Goal: Task Accomplishment & Management: Manage account settings

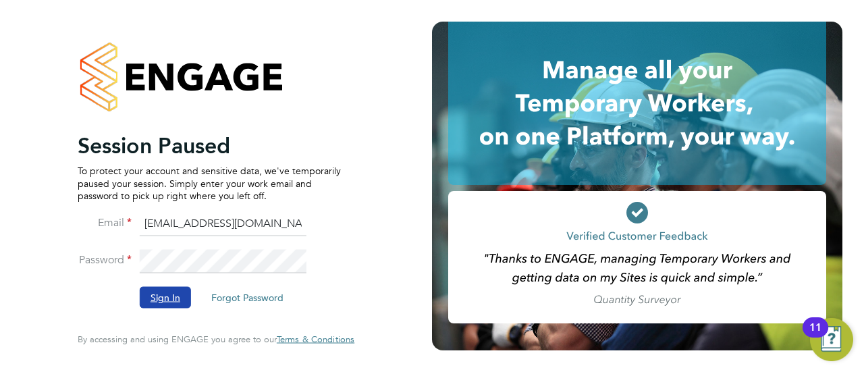
click at [174, 304] on button "Sign In" at bounding box center [165, 298] width 51 height 22
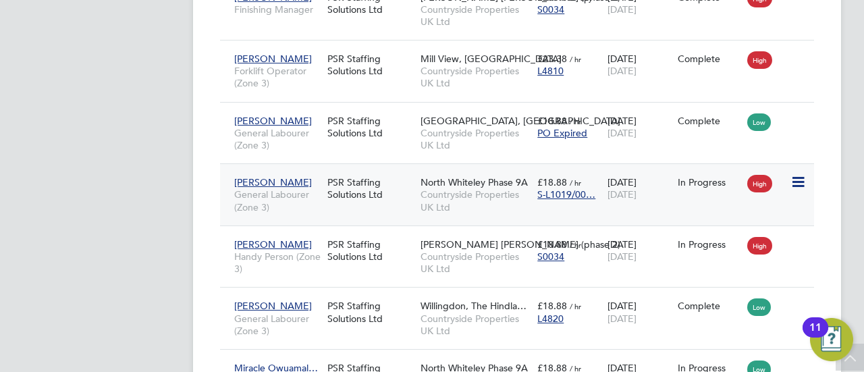
click at [327, 169] on div "PSR Staffing Solutions Ltd" at bounding box center [370, 188] width 93 height 38
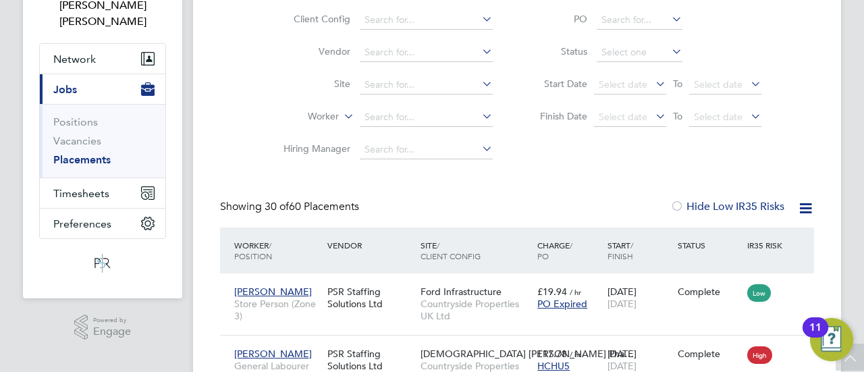
click at [76, 157] on ul "Positions Vacancies Placements" at bounding box center [103, 141] width 126 height 74
drag, startPoint x: 76, startPoint y: 164, endPoint x: 77, endPoint y: 182, distance: 17.6
click at [77, 182] on button "Timesheets" at bounding box center [103, 193] width 126 height 30
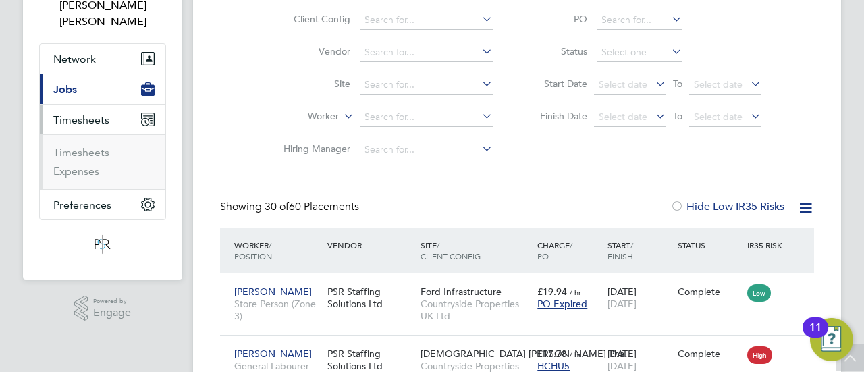
click at [77, 126] on span "Timesheets" at bounding box center [81, 119] width 56 height 13
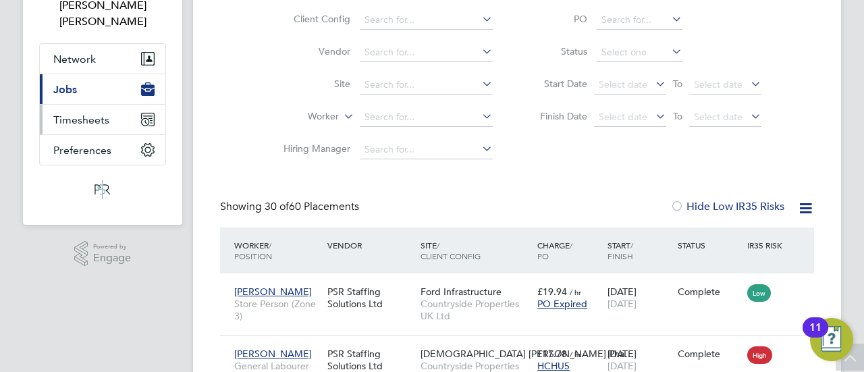
click at [92, 187] on ul "[PERSON_NAME] Notifications 1 Applications: Network Businesses Sites Workers Co…" at bounding box center [102, 74] width 127 height 279
click at [92, 187] on app-nav-logo "Main navigation" at bounding box center [102, 189] width 127 height 49
click at [138, 105] on button "Timesheets" at bounding box center [103, 120] width 126 height 30
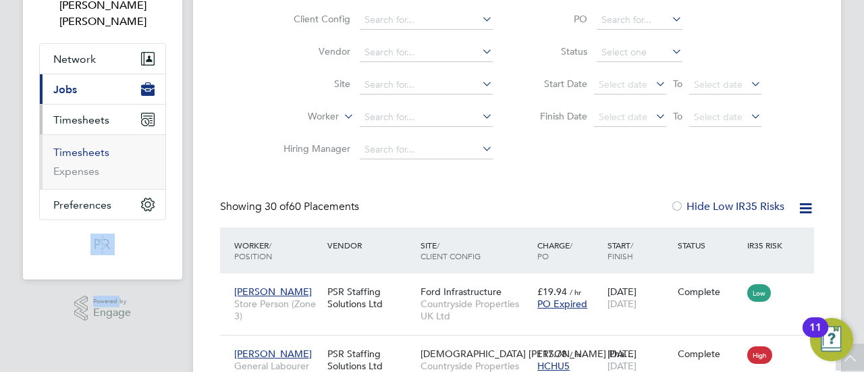
click at [86, 146] on link "Timesheets" at bounding box center [81, 152] width 56 height 13
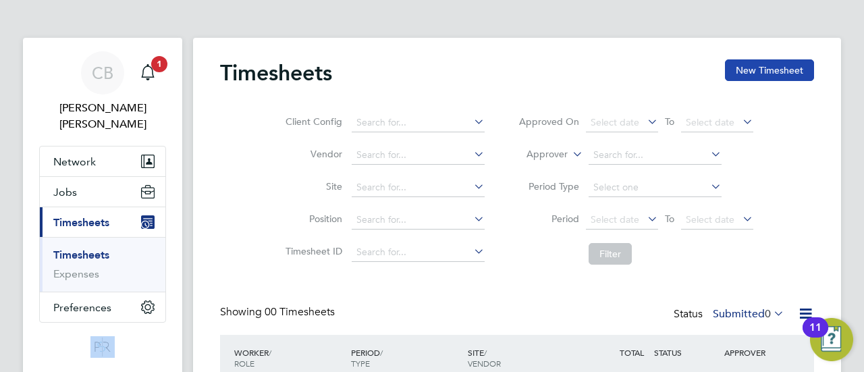
click at [787, 63] on button "New Timesheet" at bounding box center [769, 70] width 89 height 22
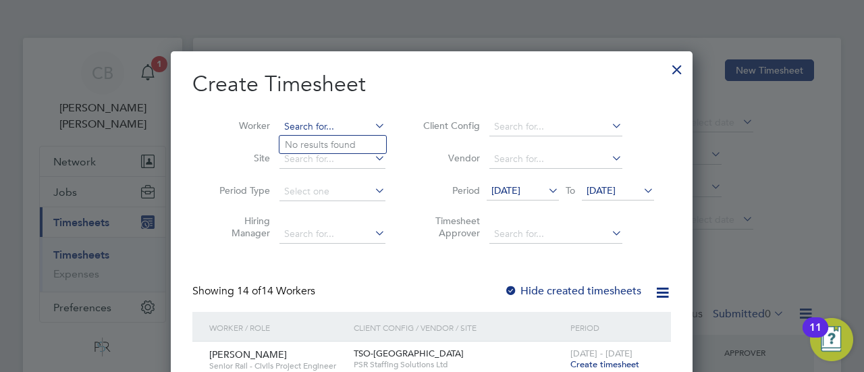
click at [312, 130] on input at bounding box center [333, 126] width 106 height 19
click at [335, 172] on li "[PERSON_NAME]" at bounding box center [335, 181] width 111 height 18
type input "[PERSON_NAME]"
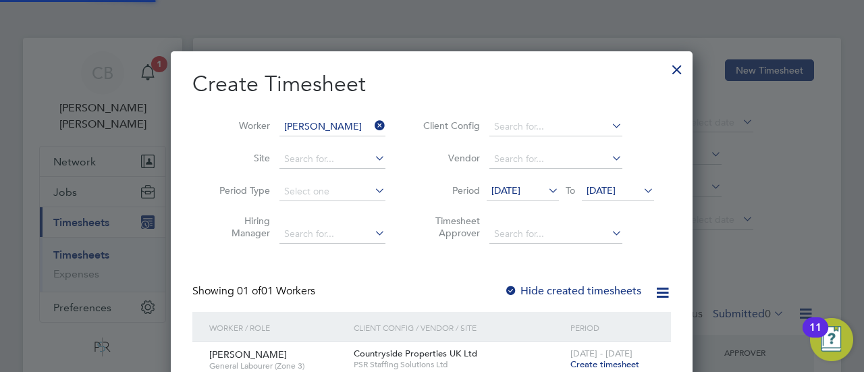
click at [609, 236] on icon at bounding box center [609, 232] width 0 height 19
click at [644, 233] on li "Timesheet Approver" at bounding box center [536, 229] width 269 height 43
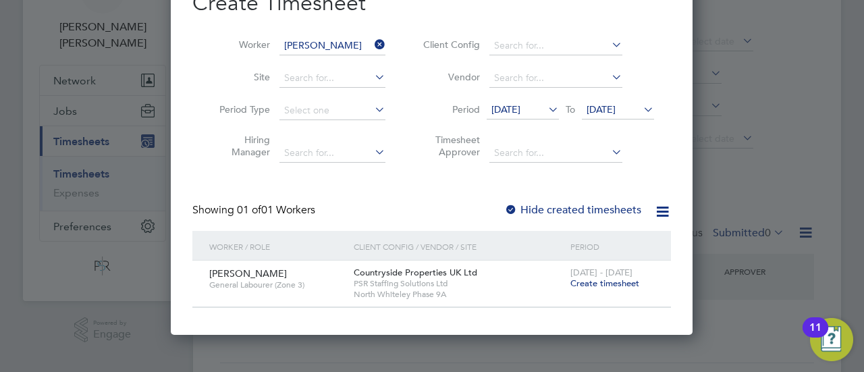
click at [610, 280] on span "Create timesheet" at bounding box center [605, 282] width 69 height 11
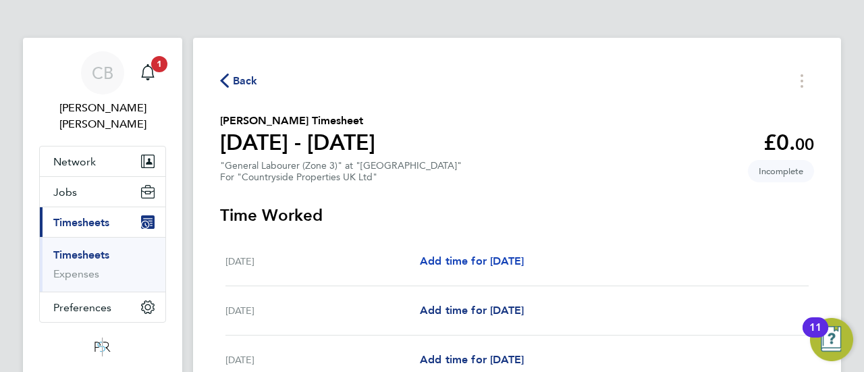
click at [524, 255] on span "Add time for [DATE]" at bounding box center [472, 261] width 104 height 13
select select "30"
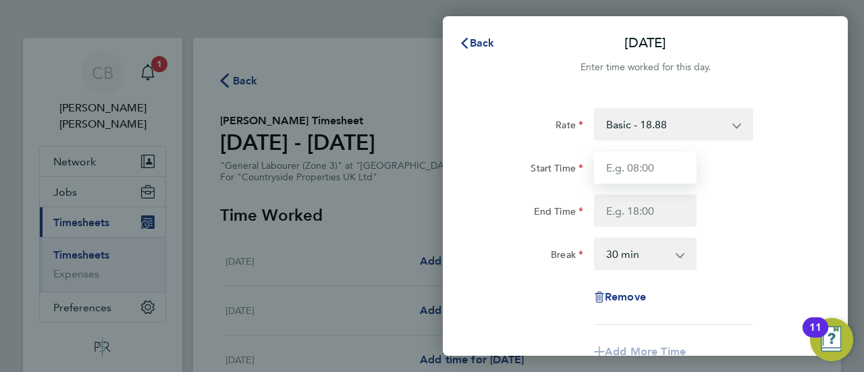
click at [627, 171] on input "Start Time" at bounding box center [645, 167] width 103 height 32
type input "07:30"
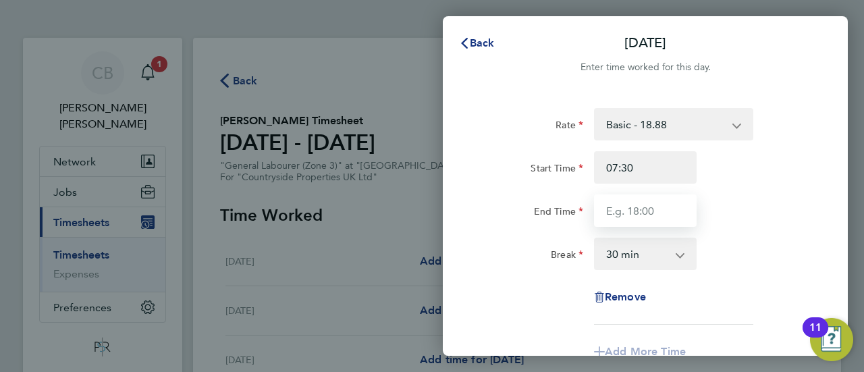
click at [623, 198] on input "End Time" at bounding box center [645, 210] width 103 height 32
type input "17:00"
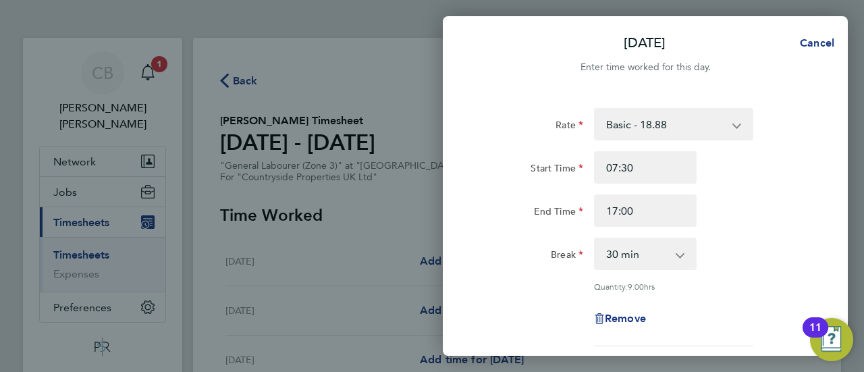
click at [725, 226] on div "End Time 17:00" at bounding box center [645, 210] width 340 height 32
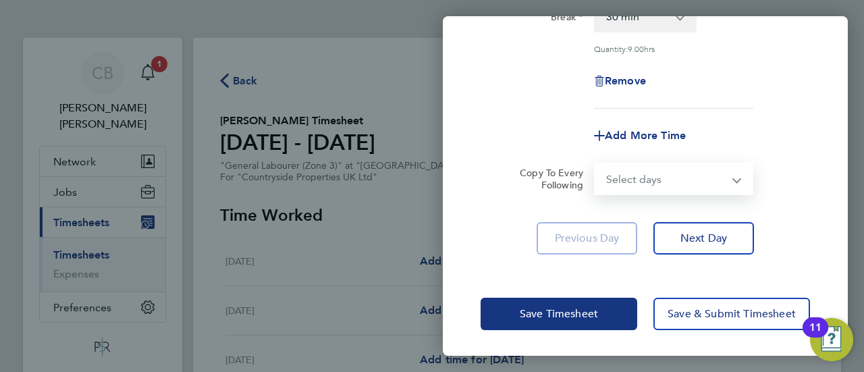
click at [724, 190] on select "Select days Day Weekday (Mon-Fri) Weekend (Sat-Sun) [DATE] [DATE] [DATE] [DATE]…" at bounding box center [666, 179] width 142 height 30
select select "WEEKDAY"
click at [595, 164] on select "Select days Day Weekday (Mon-Fri) Weekend (Sat-Sun) [DATE] [DATE] [DATE] [DATE]…" at bounding box center [666, 179] width 142 height 30
select select "[DATE]"
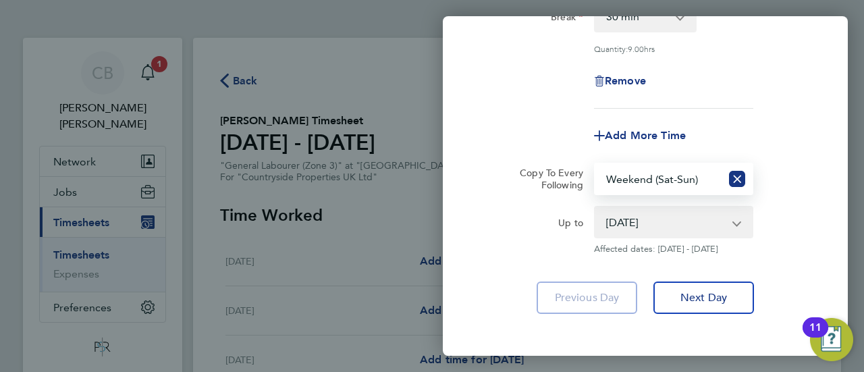
select select "WEEKDAY"
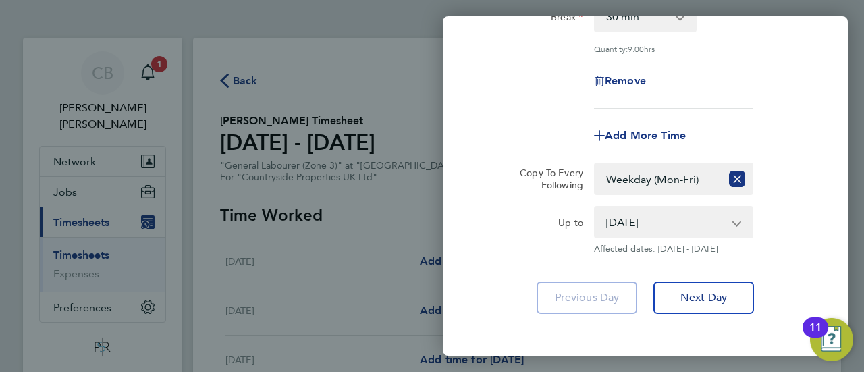
click at [793, 203] on app-copy-timesheet-lines "Copy To Every Following Select days Day Weekday (Mon-Fri) Weekend (Sat-Sun) [DA…" at bounding box center [645, 209] width 329 height 92
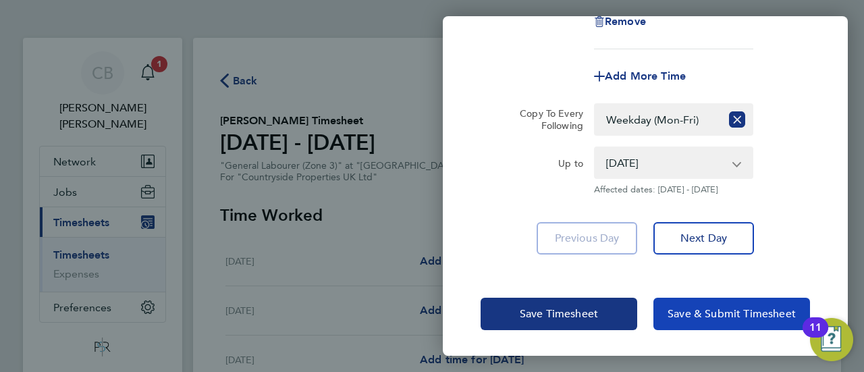
click at [689, 316] on span "Save & Submit Timesheet" at bounding box center [732, 314] width 128 height 14
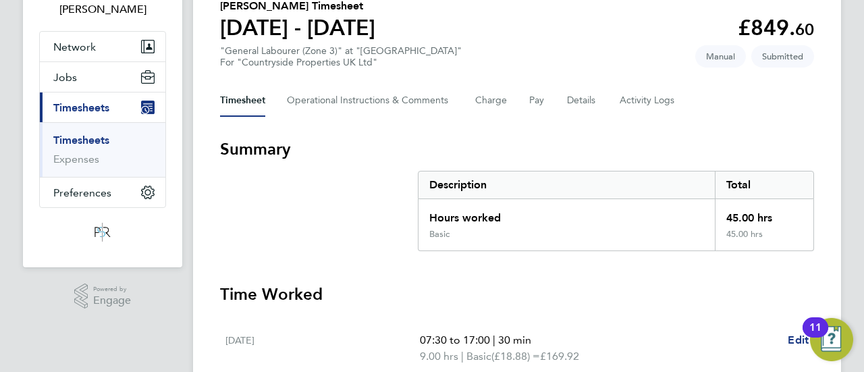
scroll to position [88, 0]
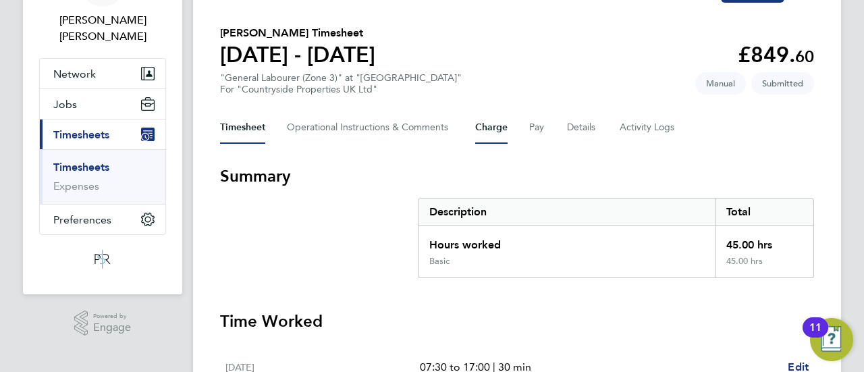
click at [485, 127] on button "Charge" at bounding box center [491, 127] width 32 height 32
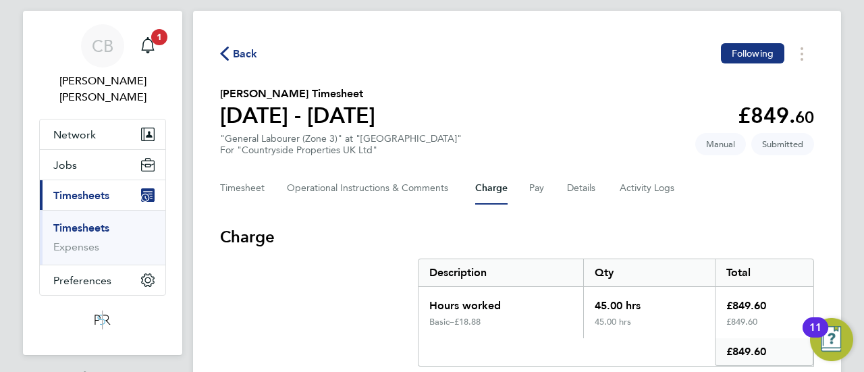
scroll to position [74, 0]
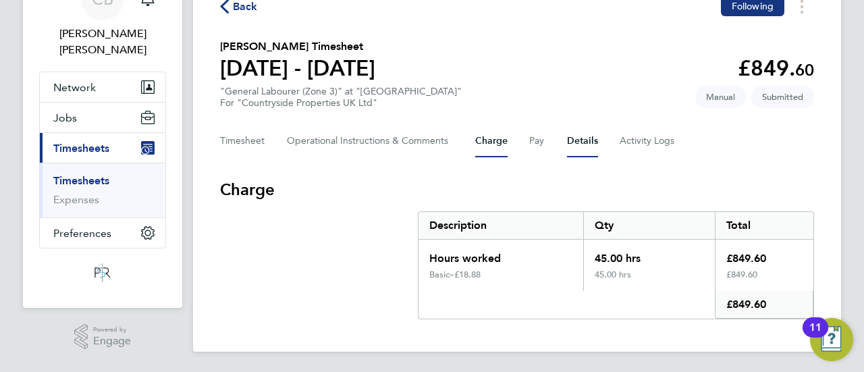
click at [569, 142] on button "Details" at bounding box center [582, 141] width 31 height 32
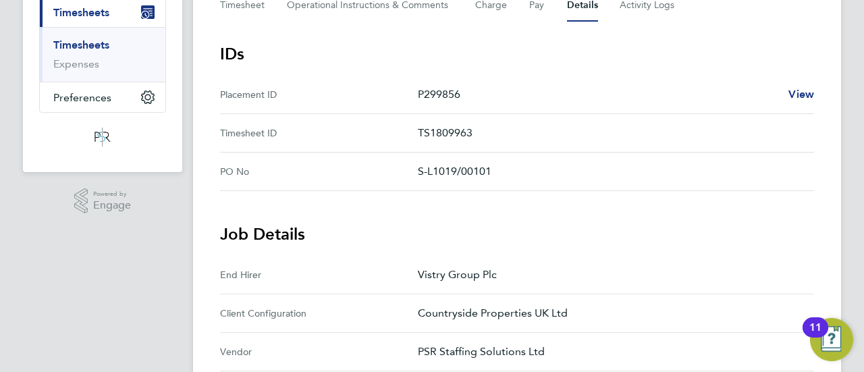
scroll to position [156, 0]
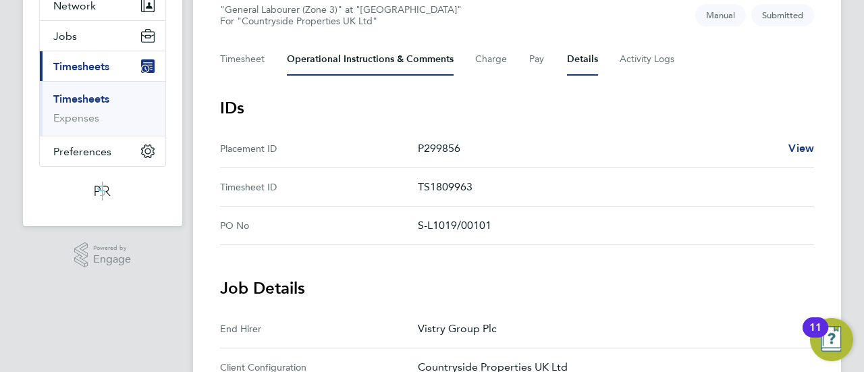
click at [354, 70] on Comments-tab "Operational Instructions & Comments" at bounding box center [370, 59] width 167 height 32
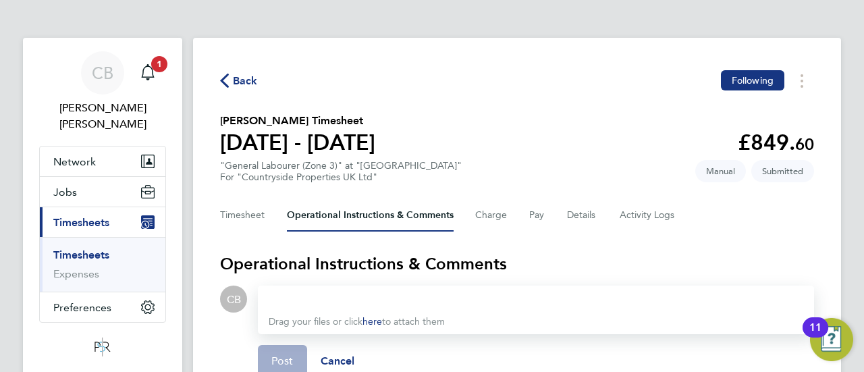
click at [477, 138] on section "[PERSON_NAME] Timesheet [DATE] - [DATE] £849. 60 "General Labourer (Zone 3)" at…" at bounding box center [517, 148] width 594 height 70
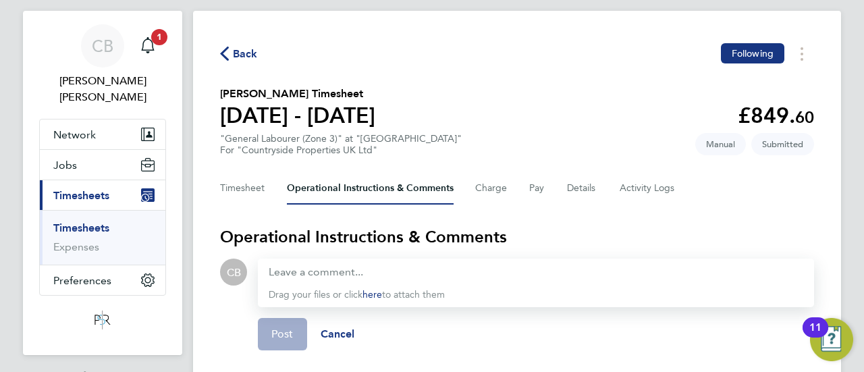
scroll to position [135, 0]
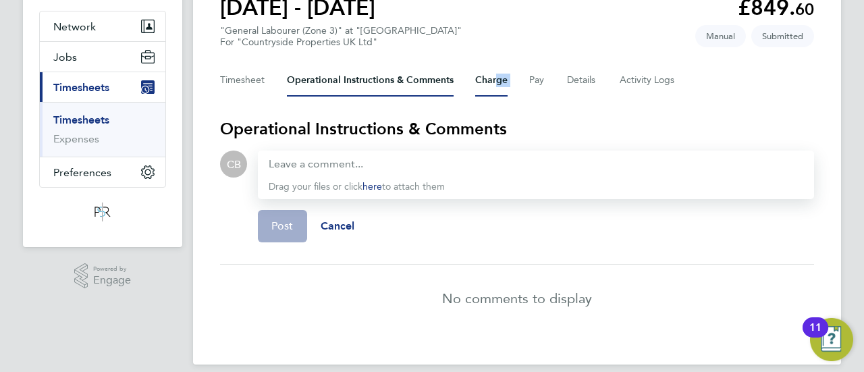
drag, startPoint x: 511, startPoint y: 70, endPoint x: 493, endPoint y: 84, distance: 22.7
click at [493, 84] on div "Timesheet Operational Instructions & Comments Charge Pay Details Activity Logs" at bounding box center [517, 80] width 594 height 32
click at [493, 84] on button "Charge" at bounding box center [491, 80] width 32 height 32
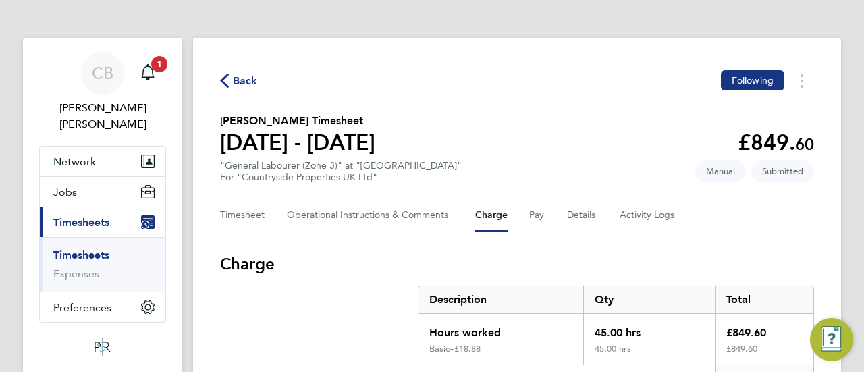
click at [575, 49] on div "Back Following [PERSON_NAME] Timesheet [DATE] - [DATE] £849. 60 "General Labour…" at bounding box center [517, 232] width 648 height 388
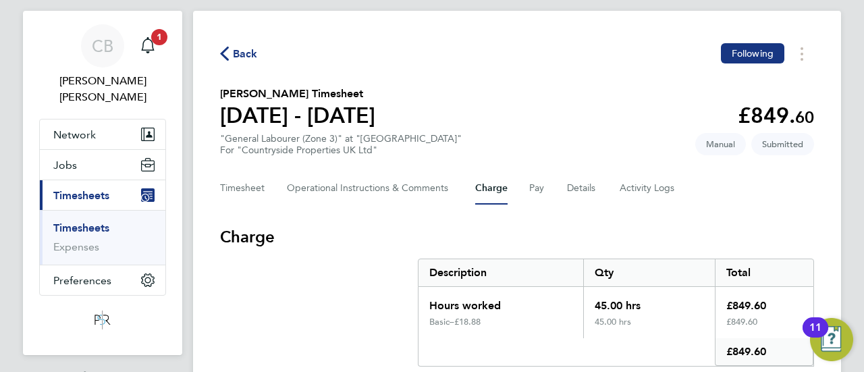
scroll to position [74, 0]
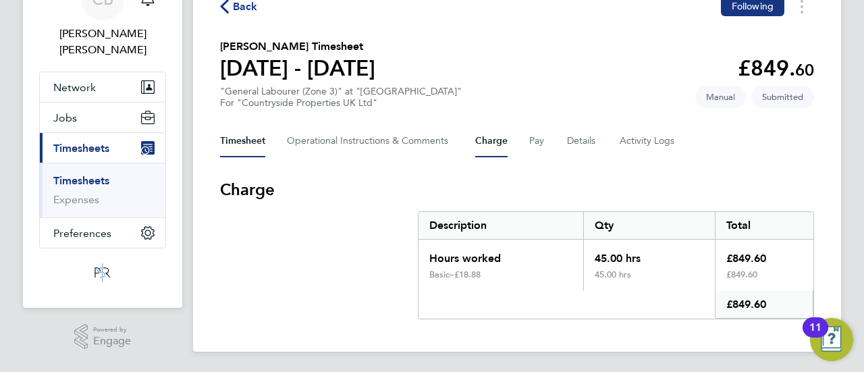
click at [259, 126] on button "Timesheet" at bounding box center [242, 141] width 45 height 32
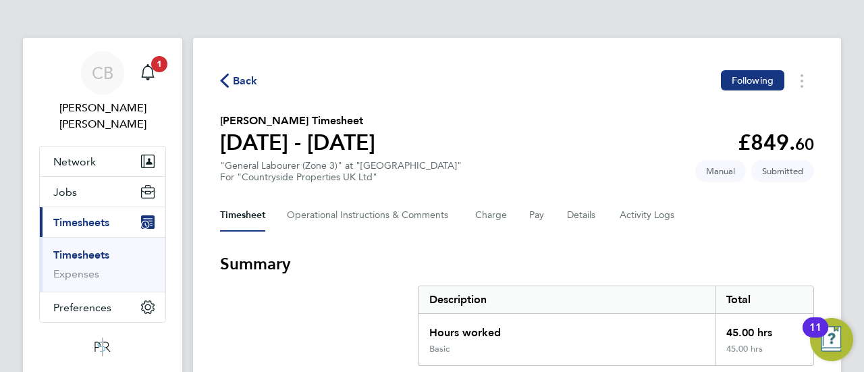
scroll to position [27, 0]
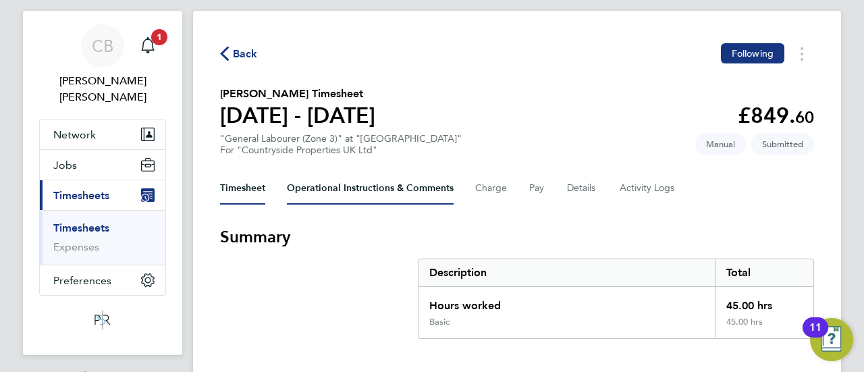
click at [382, 197] on Comments-tab "Operational Instructions & Comments" at bounding box center [370, 188] width 167 height 32
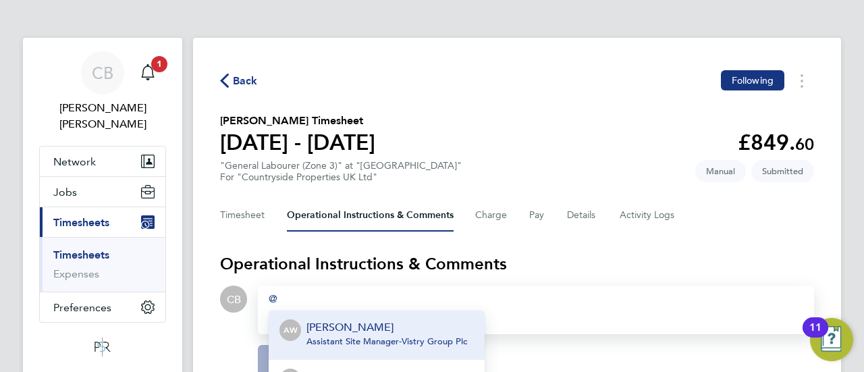
click at [338, 297] on div at bounding box center [536, 299] width 535 height 16
click at [331, 298] on div at bounding box center [536, 299] width 535 height 16
click at [645, 269] on h3 "Operational Instructions & Comments" at bounding box center [517, 264] width 594 height 22
click at [832, 187] on div "Back Following [PERSON_NAME] Timesheet [DATE] - [DATE] £849. 60 "General Labour…" at bounding box center [517, 269] width 648 height 462
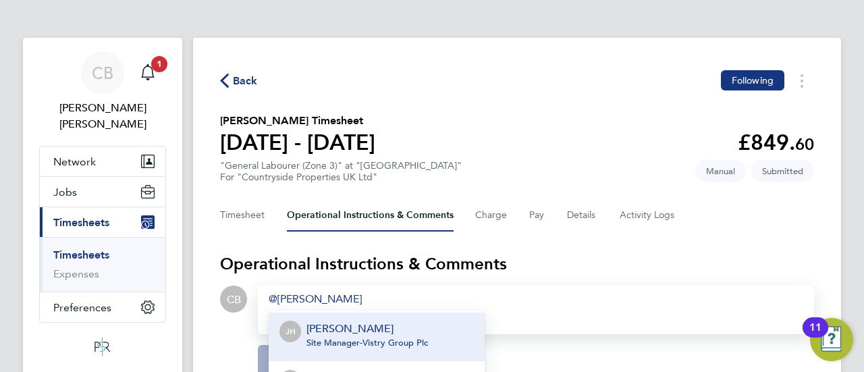
scroll to position [196, 0]
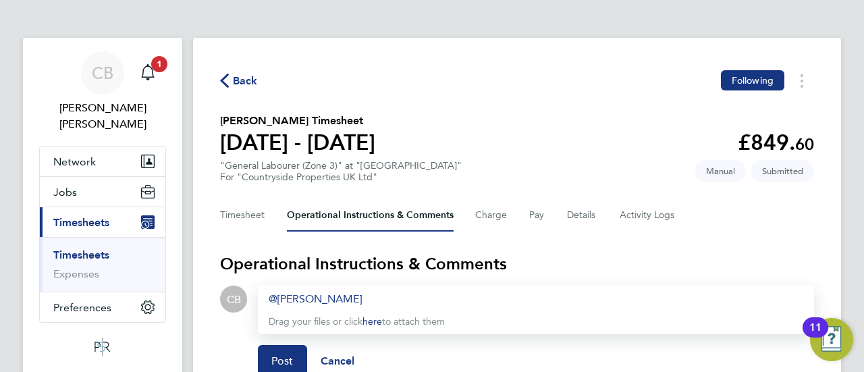
click at [379, 283] on section "Operational Instructions & Comments CB Drop your files here Supported files: JP…" at bounding box center [517, 360] width 594 height 214
click at [276, 350] on button "Post" at bounding box center [282, 361] width 49 height 32
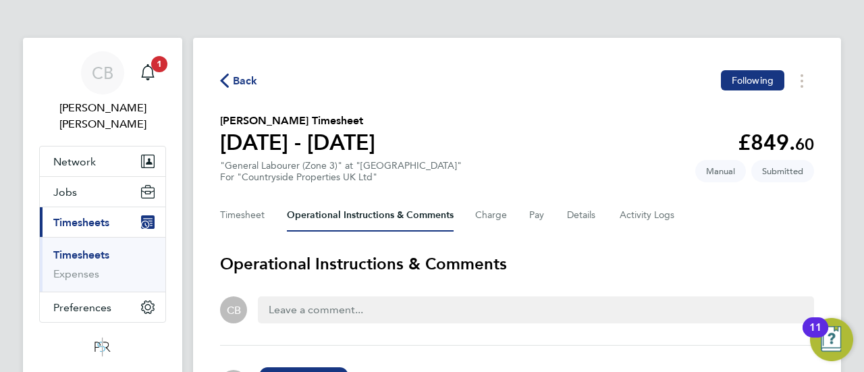
click at [752, 240] on div "Back Following [PERSON_NAME] Timesheet [DATE] - [DATE] £849. 60 "General Labour…" at bounding box center [517, 246] width 648 height 416
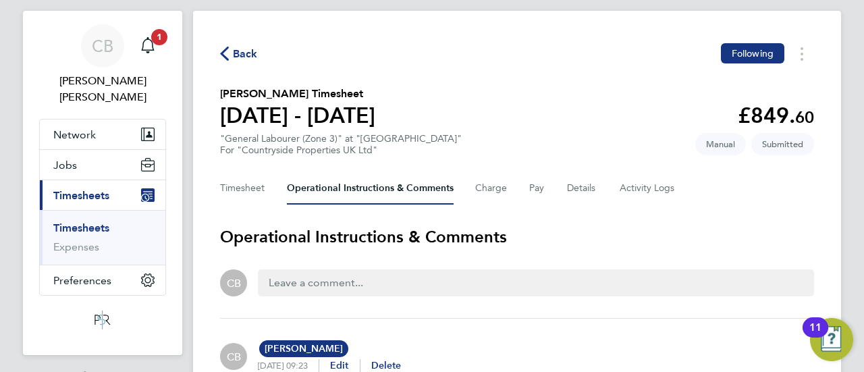
scroll to position [103, 0]
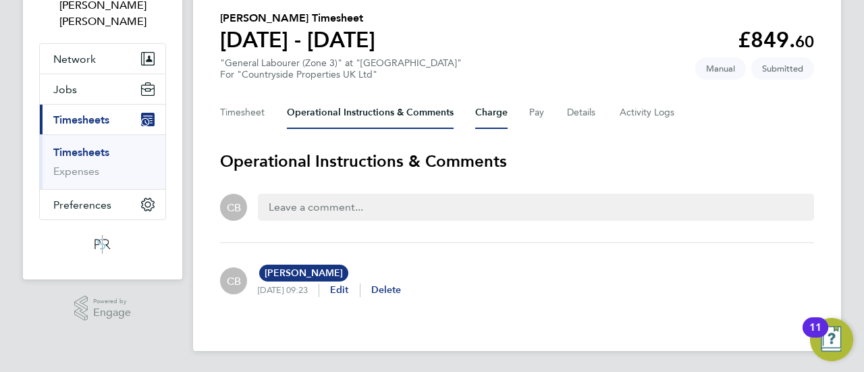
click at [504, 121] on button "Charge" at bounding box center [491, 113] width 32 height 32
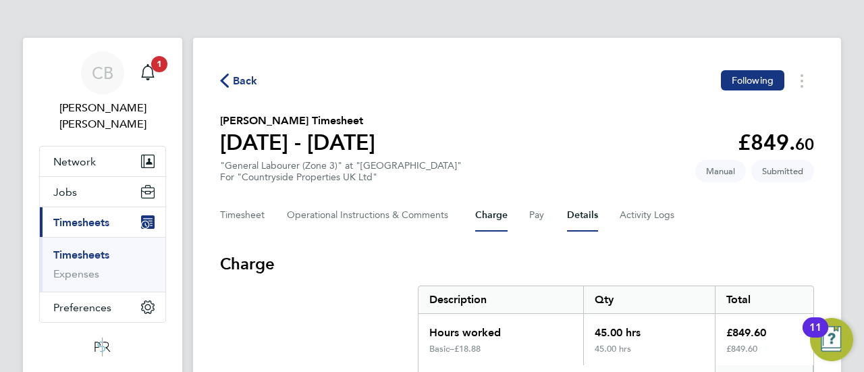
click at [581, 217] on button "Details" at bounding box center [582, 215] width 31 height 32
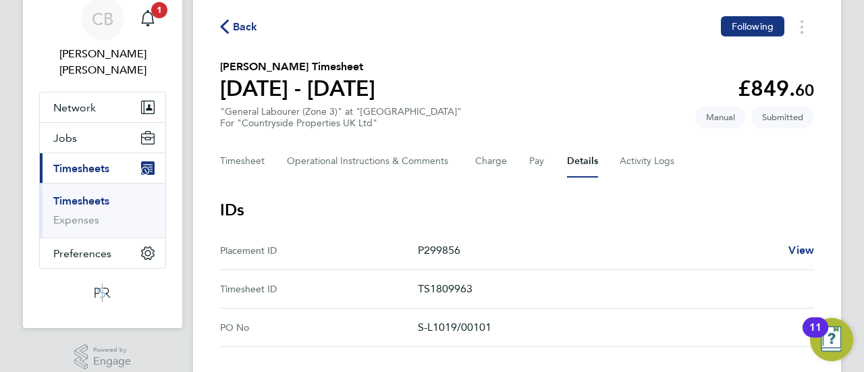
scroll to position [27, 0]
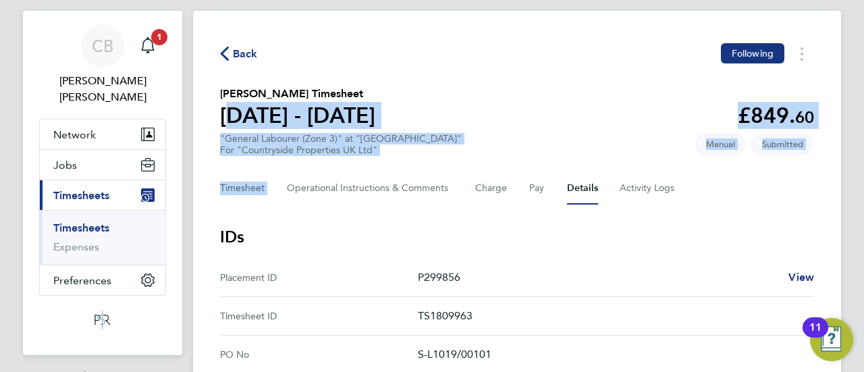
drag, startPoint x: 446, startPoint y: 166, endPoint x: 298, endPoint y: 135, distance: 151.1
click at [298, 135] on div ""General Labourer (Zone 3)" at "[GEOGRAPHIC_DATA] Phase 9A" For "Countryside Pr…" at bounding box center [341, 144] width 242 height 23
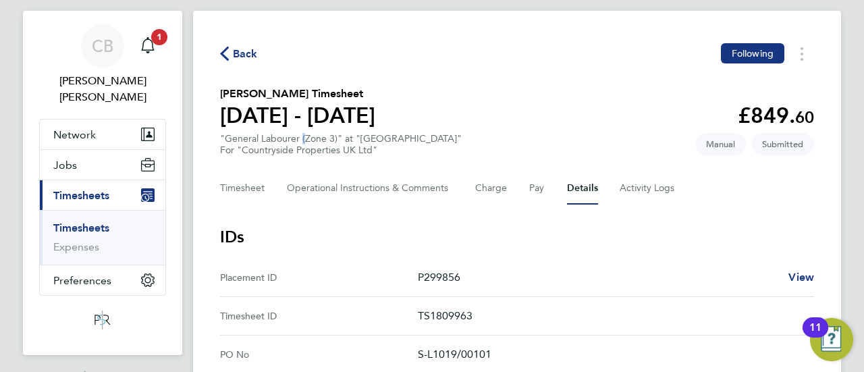
click at [298, 135] on div ""General Labourer (Zone 3)" at "[GEOGRAPHIC_DATA] Phase 9A" For "Countryside Pr…" at bounding box center [341, 144] width 242 height 23
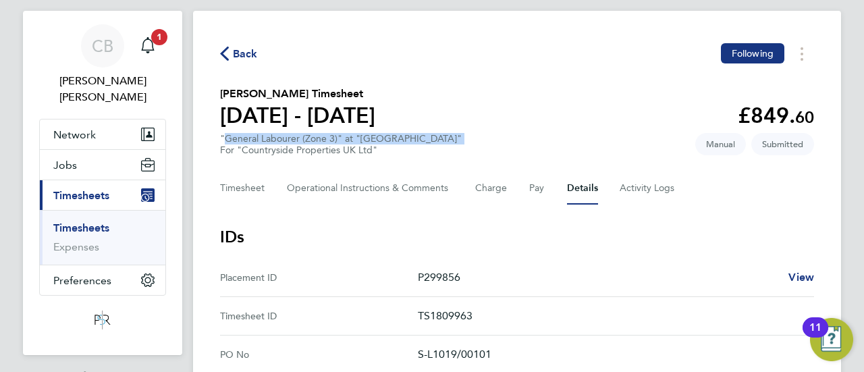
click at [298, 135] on div ""General Labourer (Zone 3)" at "[GEOGRAPHIC_DATA] Phase 9A" For "Countryside Pr…" at bounding box center [341, 144] width 242 height 23
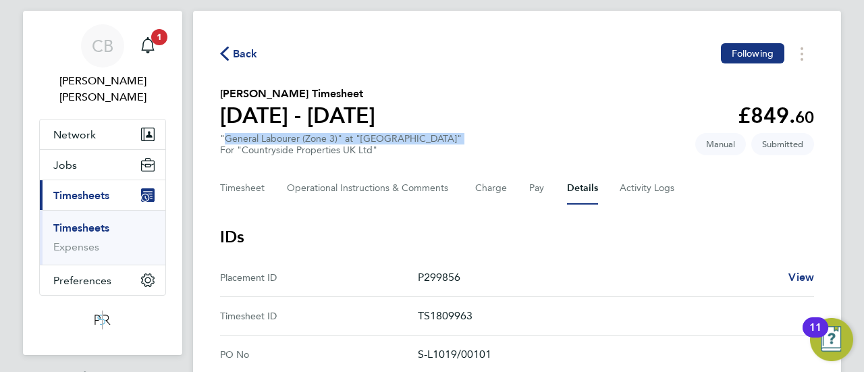
click at [298, 135] on div ""General Labourer (Zone 3)" at "[GEOGRAPHIC_DATA] Phase 9A" For "Countryside Pr…" at bounding box center [341, 144] width 242 height 23
click at [275, 57] on div "Back Following" at bounding box center [517, 53] width 594 height 21
click at [164, 36] on span "1" at bounding box center [159, 37] width 16 height 16
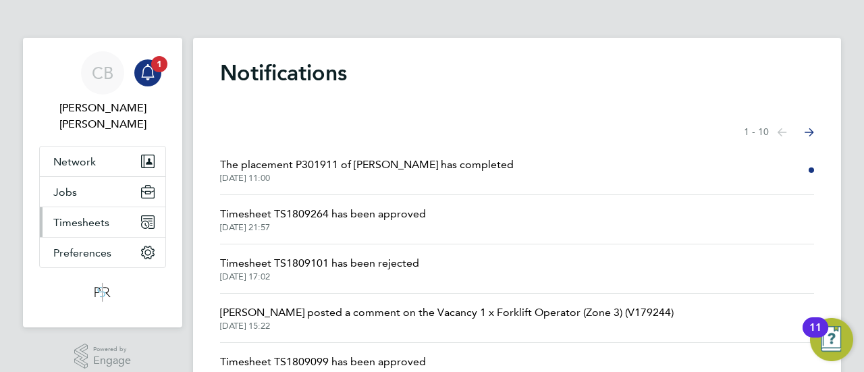
click at [108, 211] on button "Timesheets" at bounding box center [103, 222] width 126 height 30
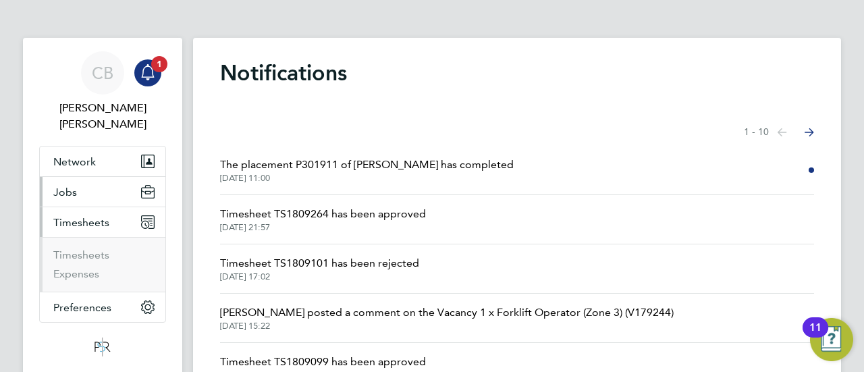
click at [120, 187] on button "Jobs" at bounding box center [103, 192] width 126 height 30
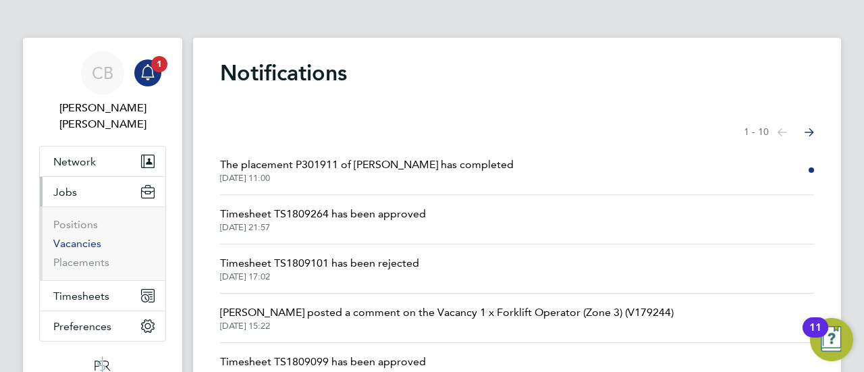
click at [82, 237] on link "Vacancies" at bounding box center [77, 243] width 48 height 13
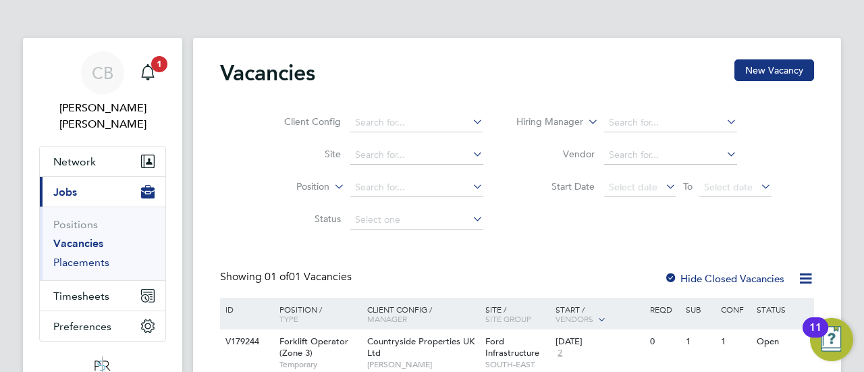
click at [87, 256] on link "Placements" at bounding box center [81, 262] width 56 height 13
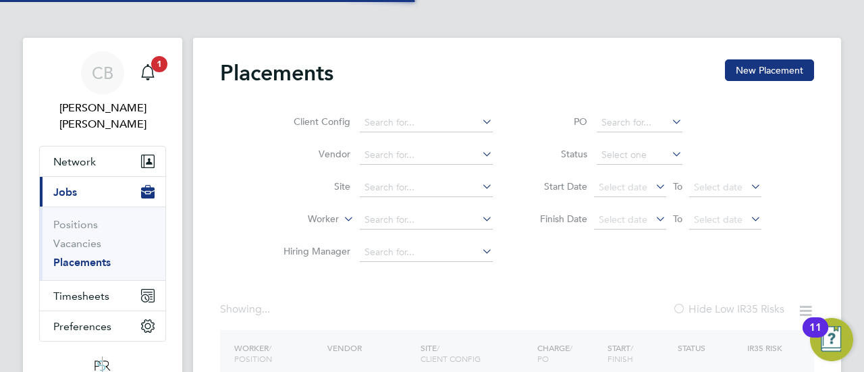
click at [629, 63] on div "Placements New Placement" at bounding box center [517, 79] width 594 height 41
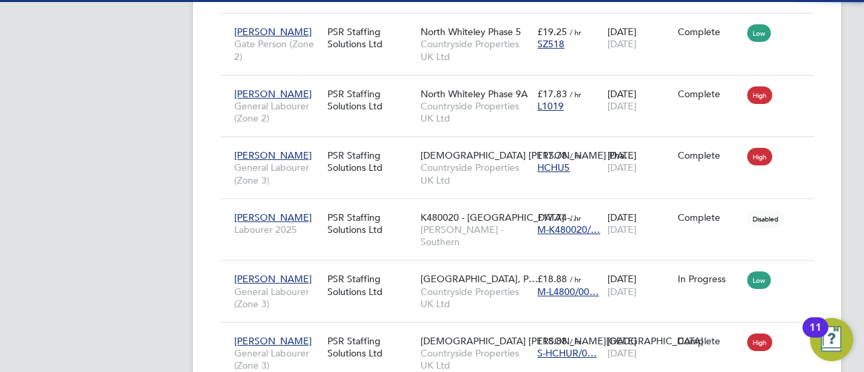
scroll to position [7, 7]
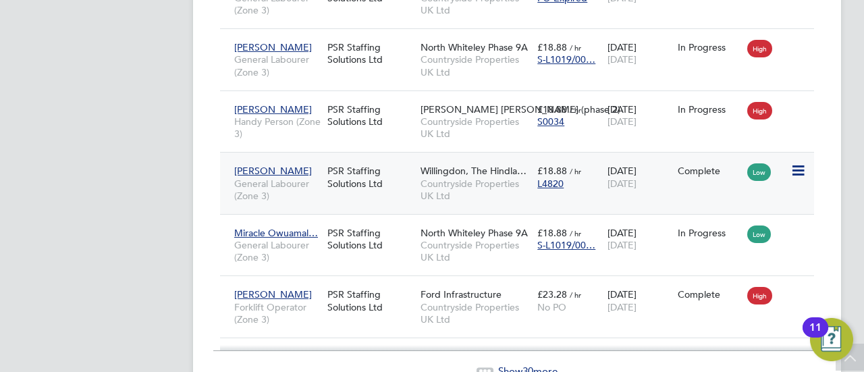
drag, startPoint x: 864, startPoint y: 103, endPoint x: 814, endPoint y: 122, distance: 53.7
click at [814, 152] on div "[PERSON_NAME] General Labourer (Zone 3) PSR Staffing Solutions Ltd [GEOGRAPHIC_…" at bounding box center [517, 183] width 594 height 62
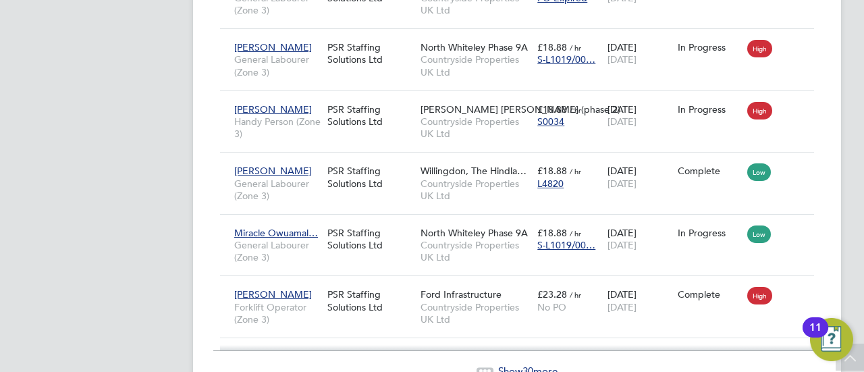
drag, startPoint x: 864, startPoint y: 72, endPoint x: 847, endPoint y: 72, distance: 16.9
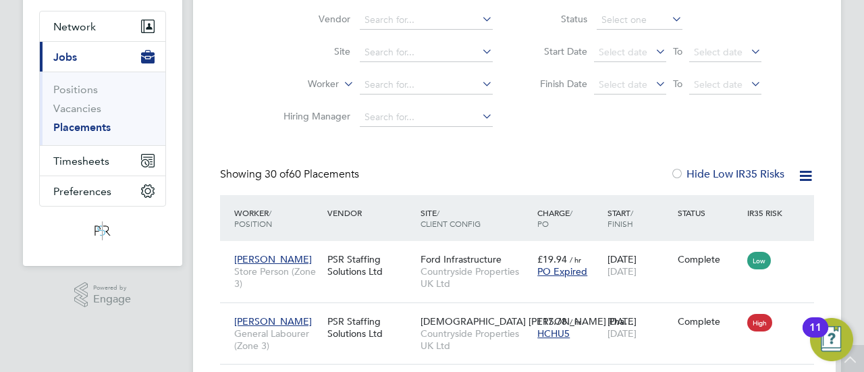
scroll to position [0, 0]
